Goal: Navigation & Orientation: Find specific page/section

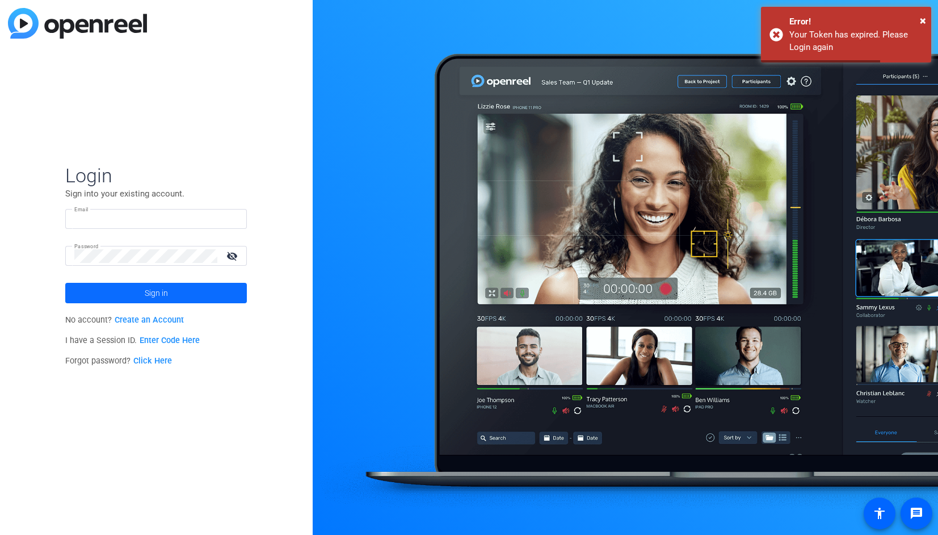
type input "greg.houser@capitalone.com"
click at [143, 294] on span at bounding box center [156, 292] width 182 height 27
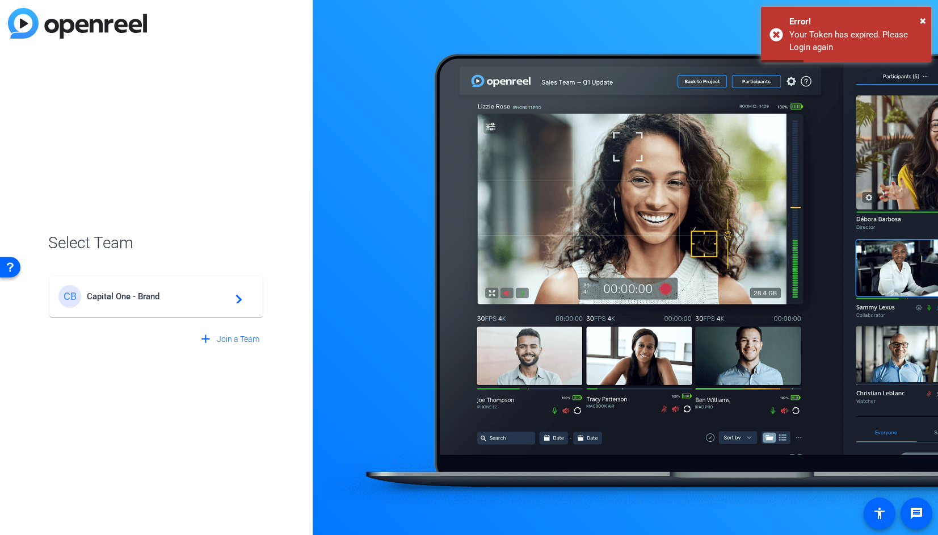
click at [125, 292] on span "Capital One - Brand" at bounding box center [158, 296] width 142 height 10
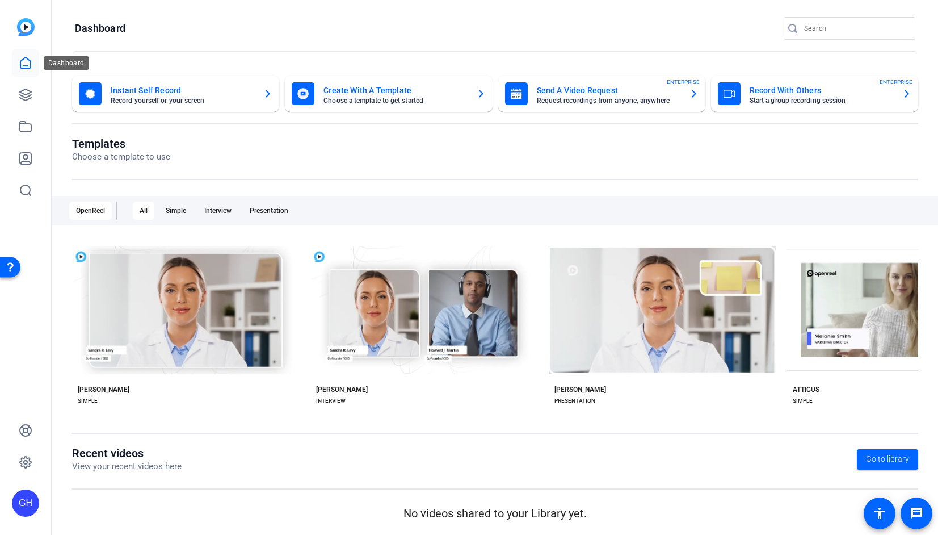
click at [23, 64] on icon at bounding box center [26, 63] width 14 height 14
click at [27, 22] on img at bounding box center [26, 27] width 18 height 18
click at [24, 62] on icon at bounding box center [26, 63] width 14 height 14
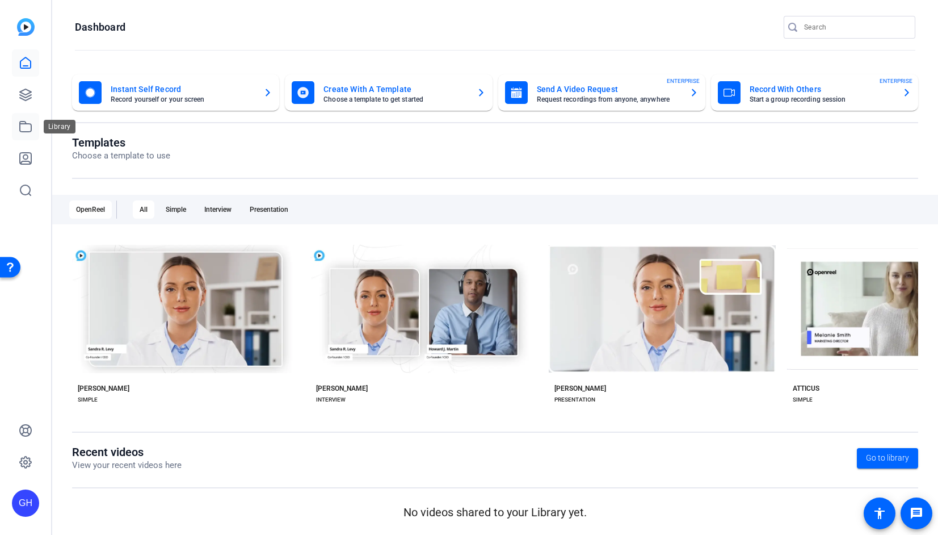
click at [28, 124] on icon at bounding box center [25, 126] width 11 height 10
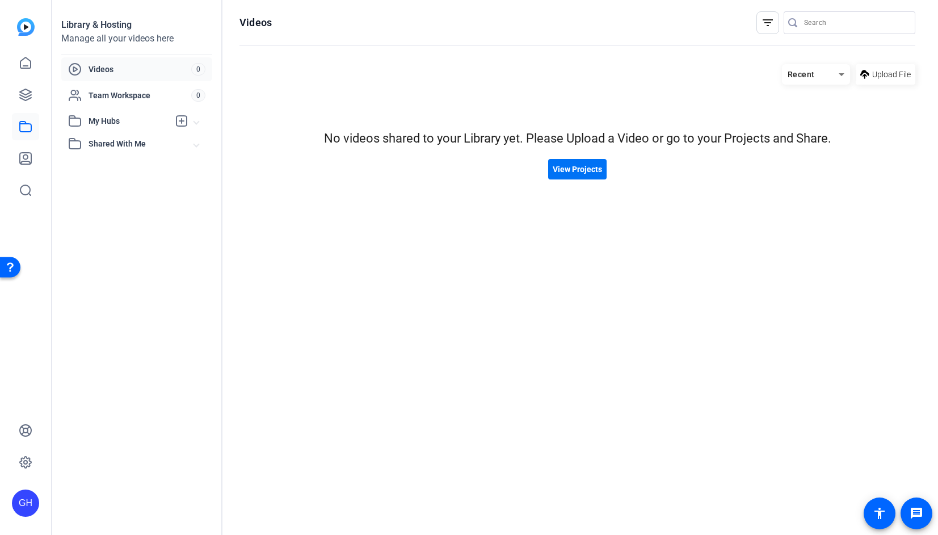
click at [564, 164] on span "View Projects" at bounding box center [577, 170] width 49 height 12
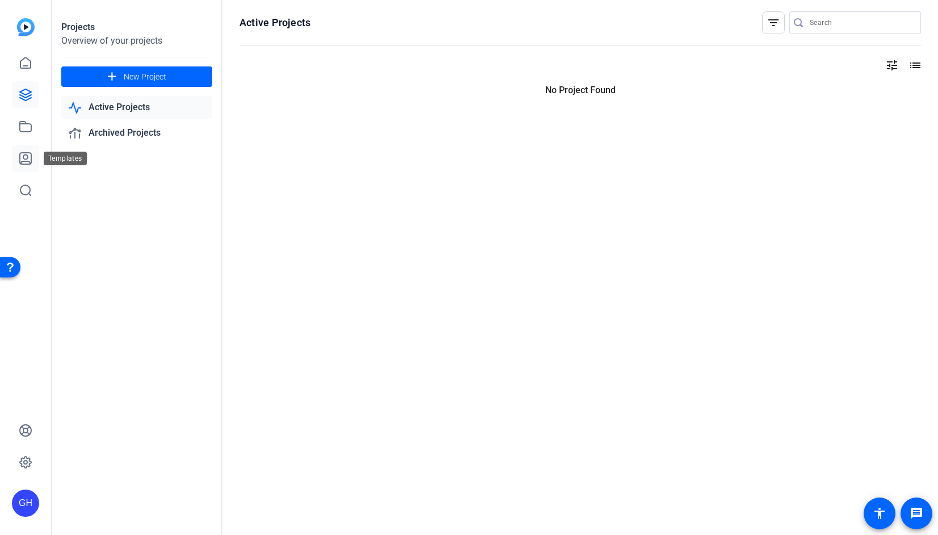
click at [28, 151] on link at bounding box center [25, 158] width 27 height 27
